Goal: Check status: Check status

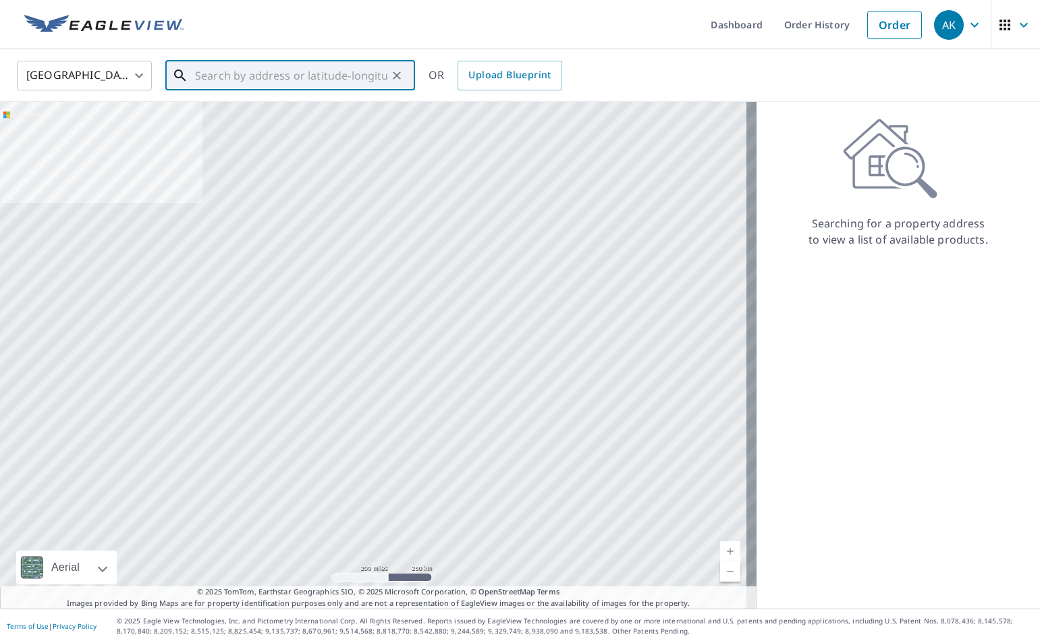
click at [278, 87] on input "text" at bounding box center [291, 76] width 192 height 38
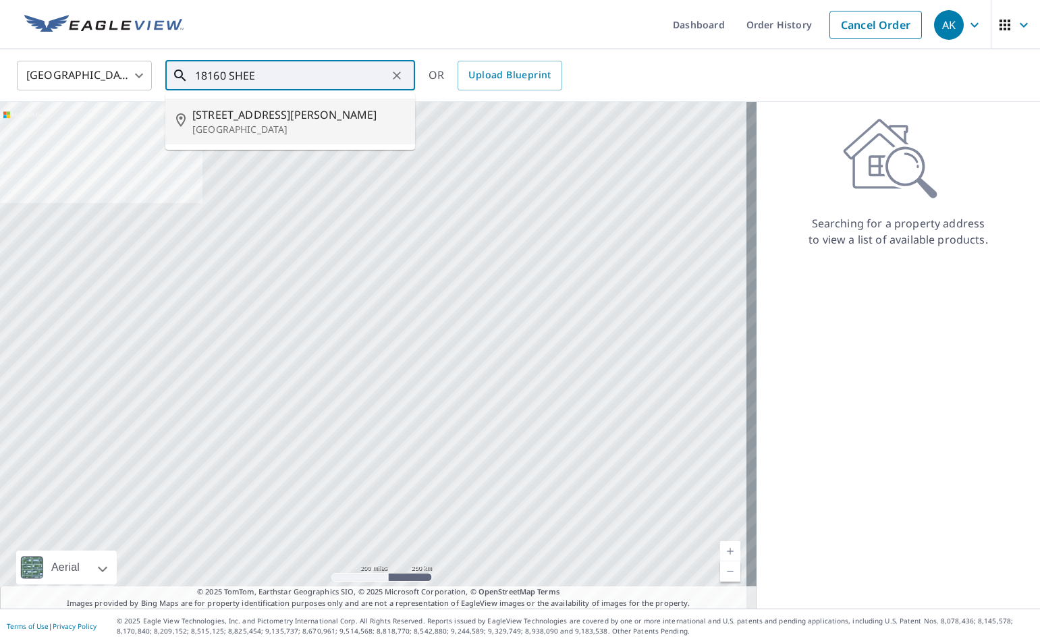
click at [283, 109] on span "[STREET_ADDRESS][PERSON_NAME]" at bounding box center [298, 115] width 212 height 16
type input "[STREET_ADDRESS][PERSON_NAME]"
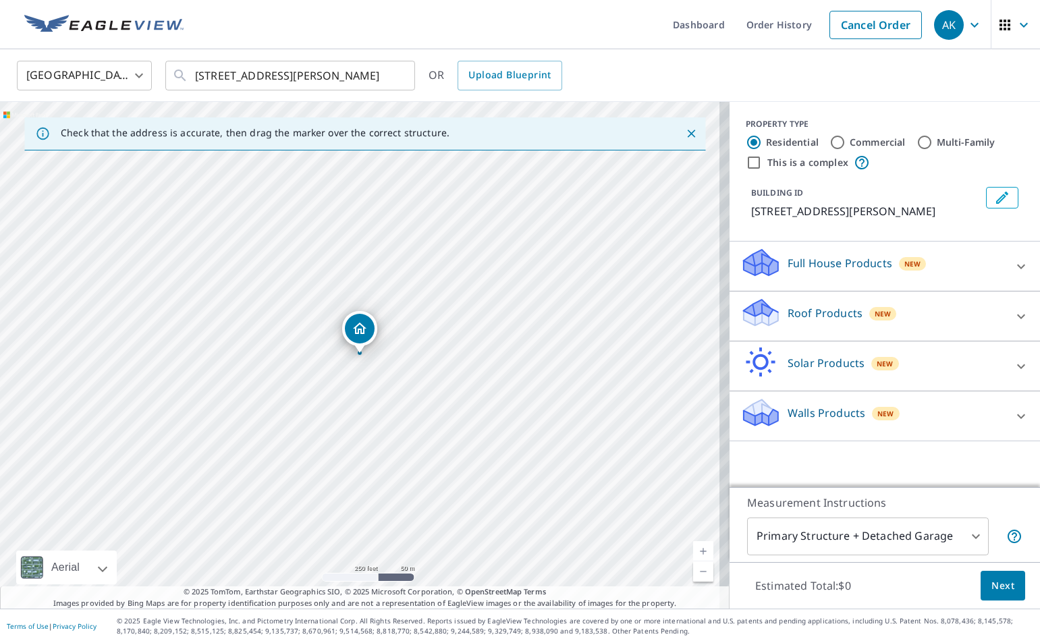
click at [886, 264] on div "Full House Products New" at bounding box center [872, 266] width 264 height 38
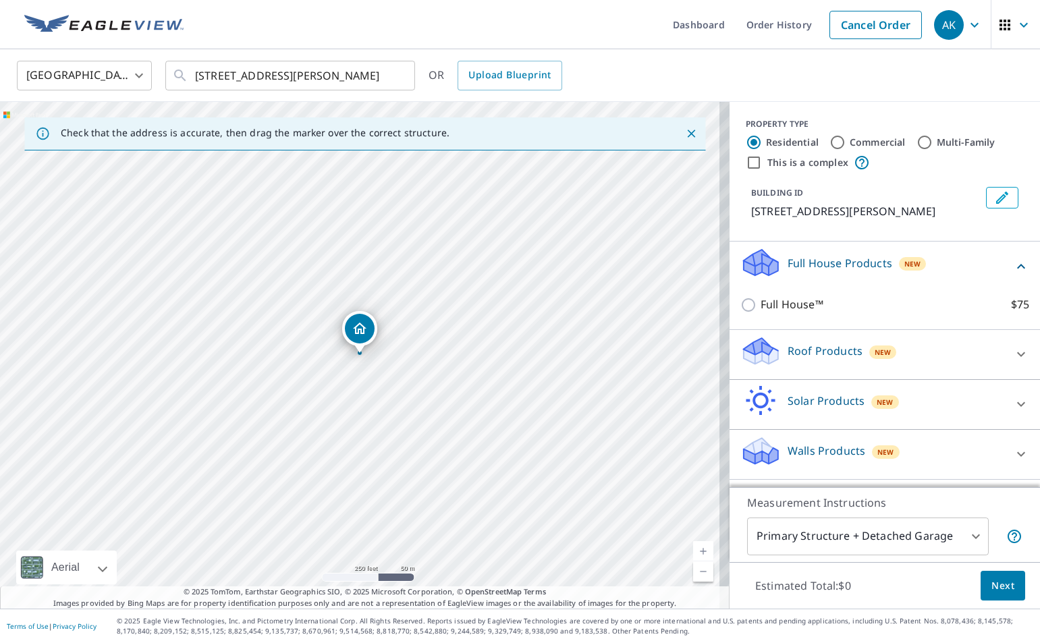
click at [899, 267] on div "New" at bounding box center [913, 263] width 28 height 13
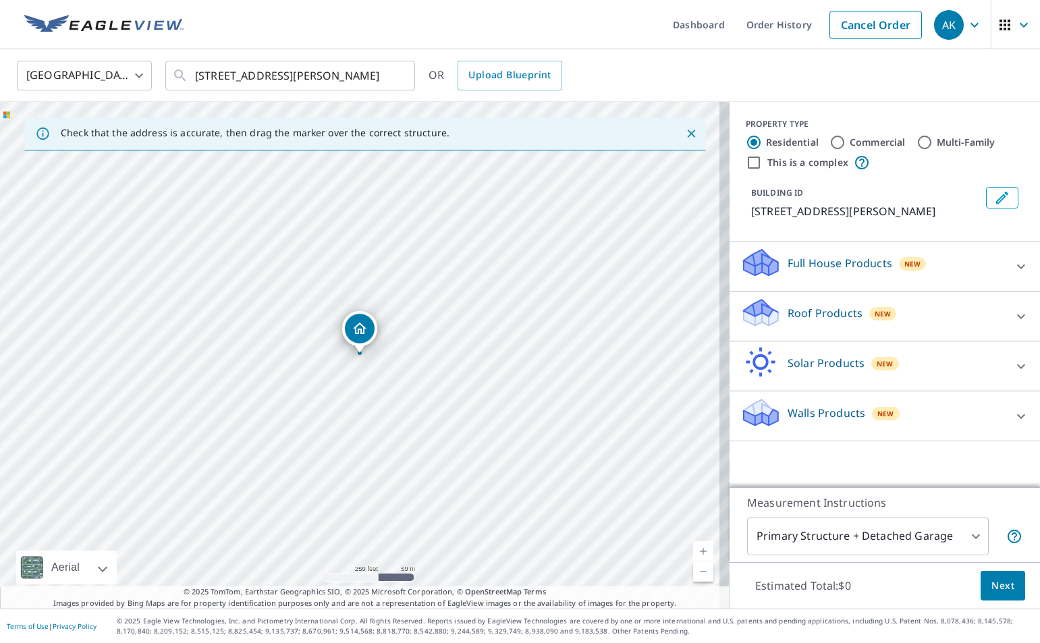
click at [869, 312] on div "New" at bounding box center [883, 313] width 28 height 13
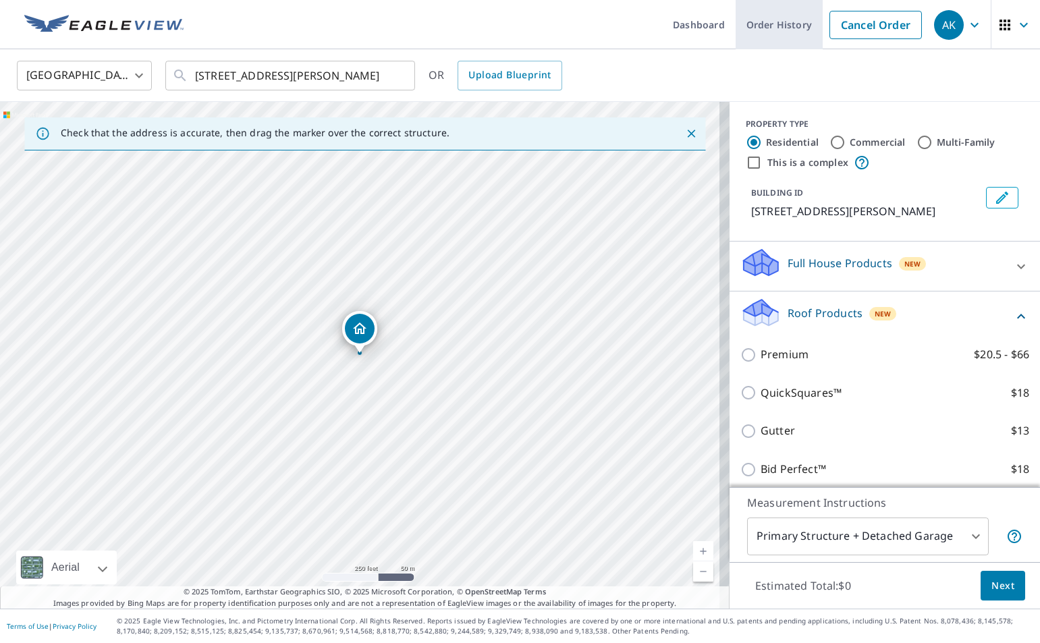
click at [750, 18] on link "Order History" at bounding box center [778, 24] width 87 height 49
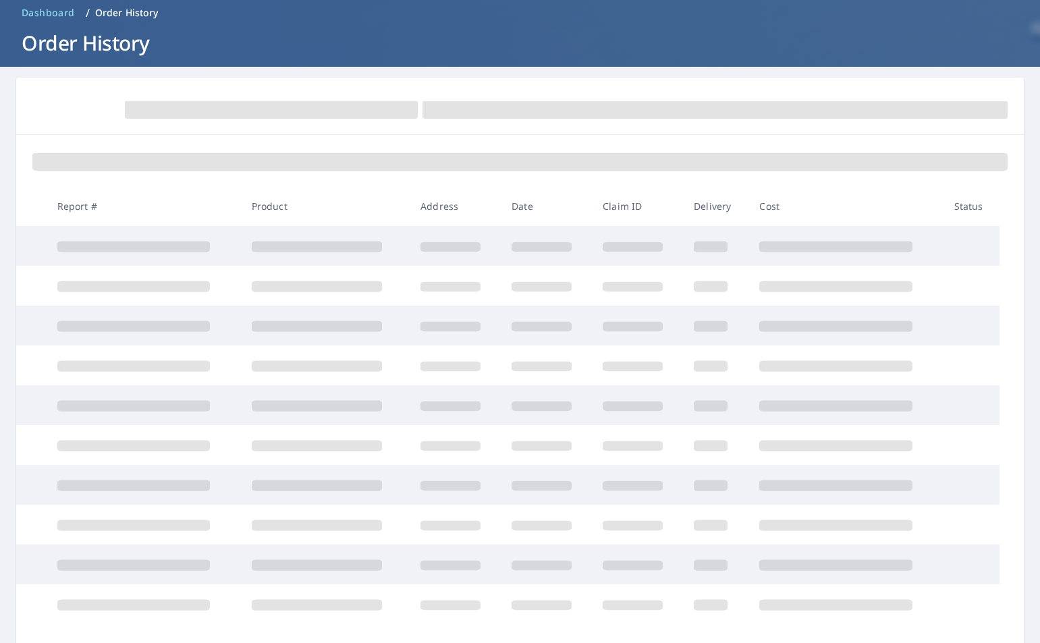
scroll to position [138, 0]
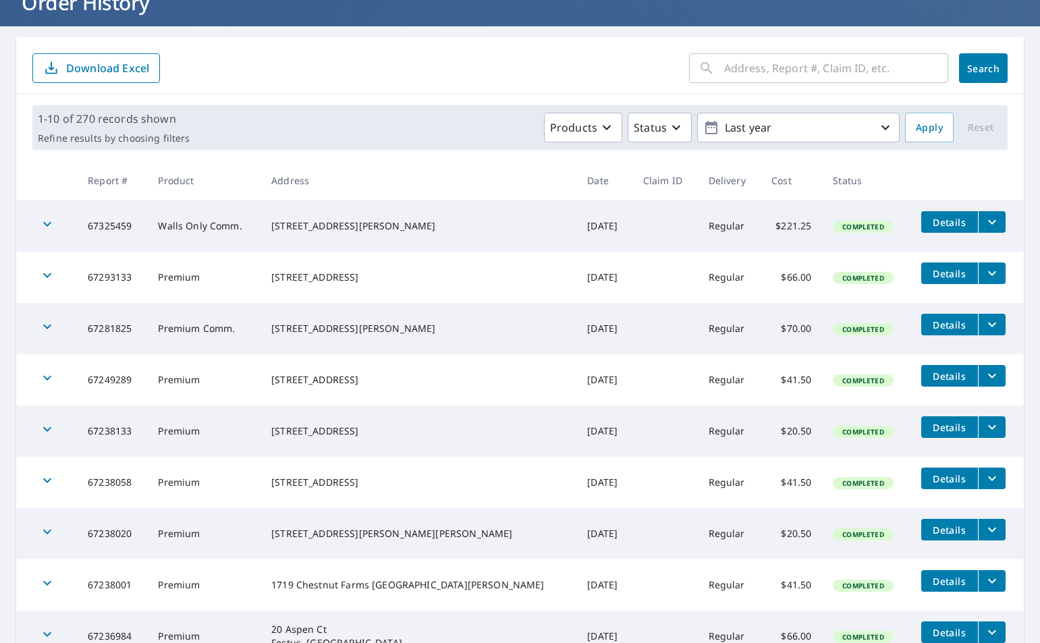
scroll to position [67, 0]
